Goal: Task Accomplishment & Management: Use online tool/utility

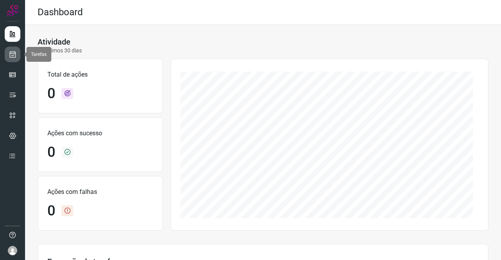
click at [14, 56] on icon at bounding box center [13, 55] width 8 height 8
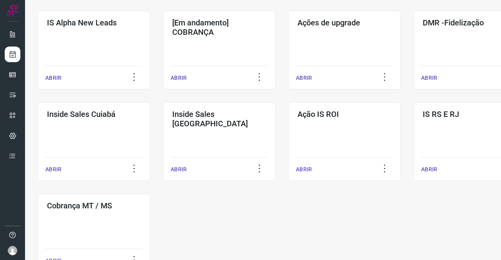
scroll to position [377, 0]
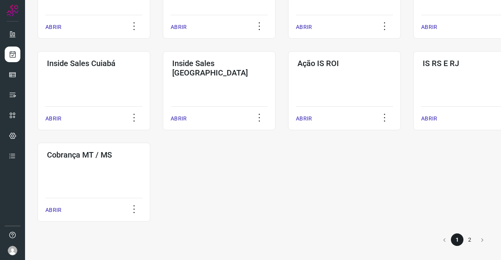
click at [464, 234] on li "2" at bounding box center [470, 240] width 13 height 13
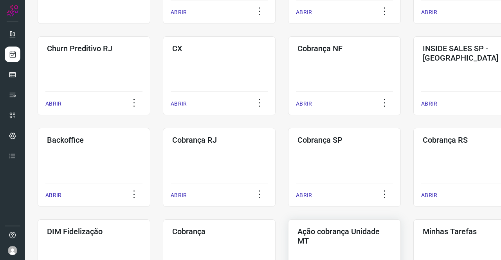
scroll to position [194, 0]
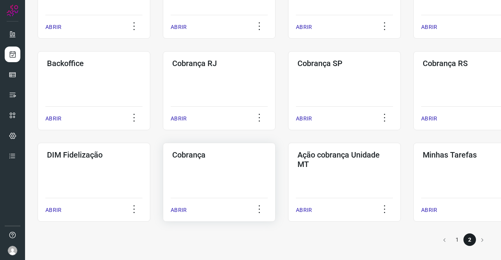
click at [288, 179] on div "Cobrança ABRIR" at bounding box center [344, 182] width 113 height 79
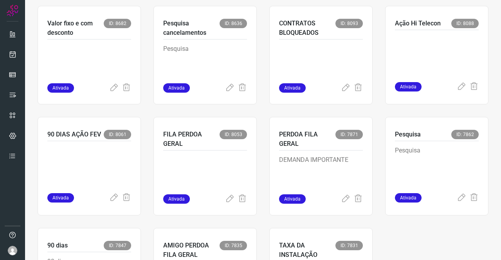
scroll to position [606, 0]
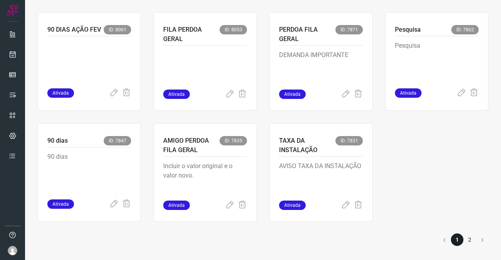
click at [467, 238] on li "2" at bounding box center [470, 240] width 13 height 13
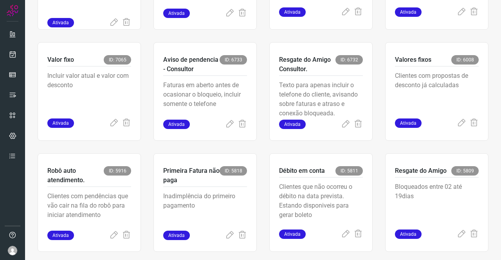
scroll to position [338, 0]
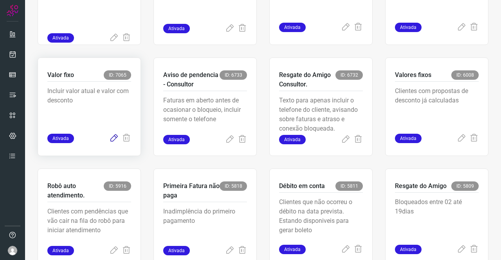
click at [112, 138] on icon at bounding box center [113, 138] width 9 height 9
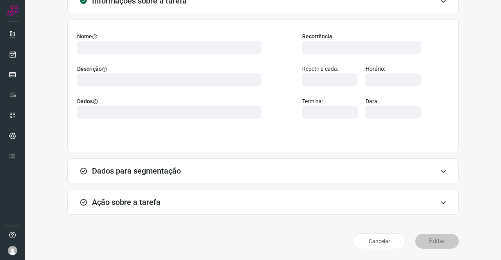
scroll to position [45, 0]
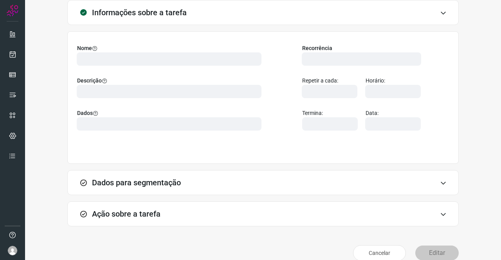
type input "524641"
type input "342686"
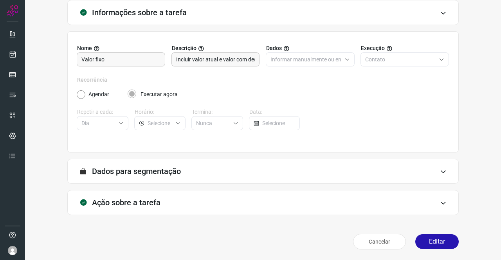
click at [149, 194] on div "Ação sobre a tarefa" at bounding box center [262, 202] width 391 height 25
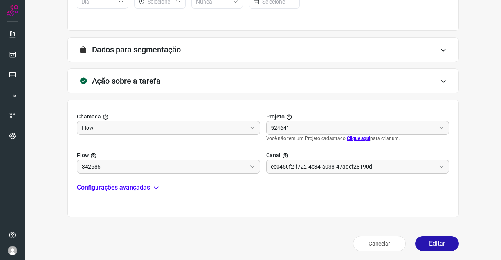
scroll to position [169, 0]
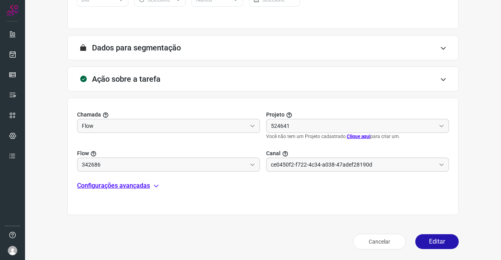
type input "Amigo 0800"
click at [121, 185] on p "Configurações avançadas" at bounding box center [113, 185] width 73 height 9
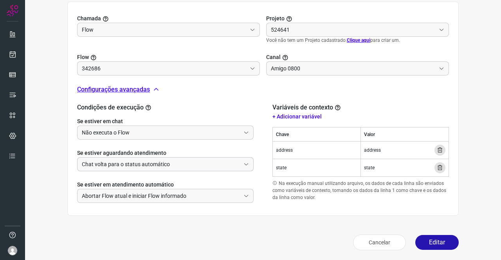
type input "DIM - valor fixo e valor original"
type input "API para o envio de mensagem ativa (em massa)"
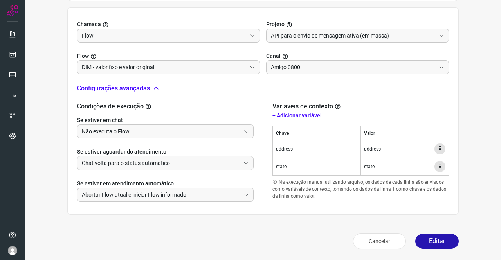
scroll to position [258, 0]
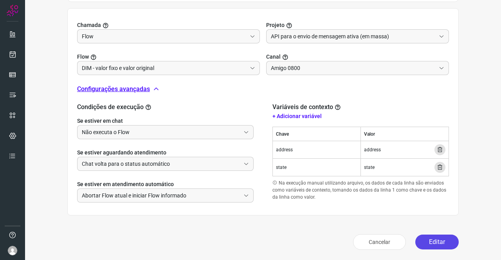
click at [434, 242] on button "Editar" at bounding box center [436, 242] width 43 height 15
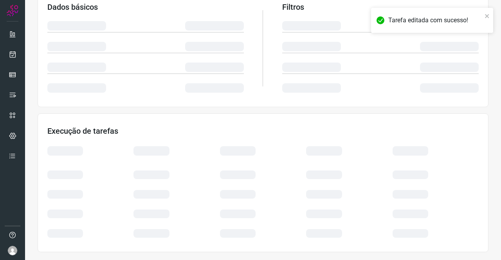
scroll to position [142, 0]
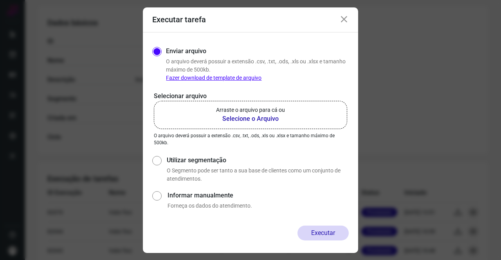
click at [271, 123] on b "Selecione o Arquivo" at bounding box center [250, 118] width 69 height 9
click at [0, 0] on input "Arraste o arquivo para cá ou Selecione o Arquivo" at bounding box center [0, 0] width 0 height 0
click at [269, 119] on b "Selecione o Arquivo" at bounding box center [250, 118] width 69 height 9
click at [0, 0] on input "Arraste o arquivo para cá ou Selecione o Arquivo" at bounding box center [0, 0] width 0 height 0
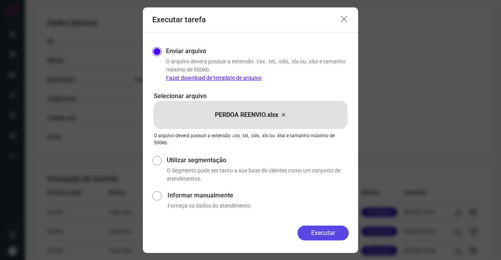
click at [308, 228] on button "Executar" at bounding box center [323, 233] width 51 height 15
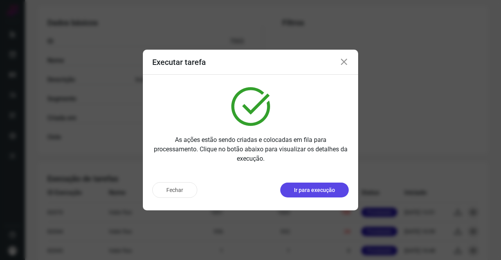
click at [326, 185] on button "Ir para execução" at bounding box center [314, 190] width 69 height 15
